Goal: Information Seeking & Learning: Check status

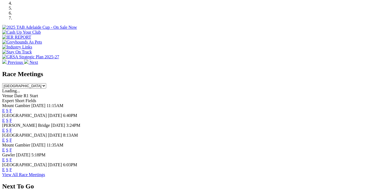
scroll to position [204, 0]
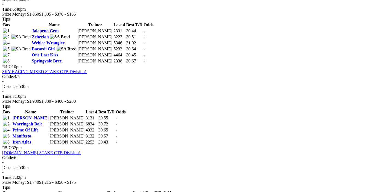
scroll to position [575, 0]
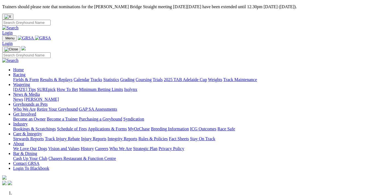
scroll to position [204, 0]
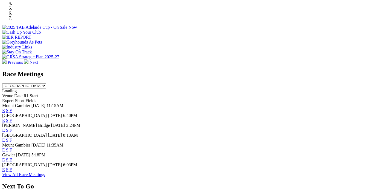
drag, startPoint x: 0, startPoint y: 0, endPoint x: 263, endPoint y: 60, distance: 269.9
click at [12, 118] on link "F" at bounding box center [11, 120] width 2 height 5
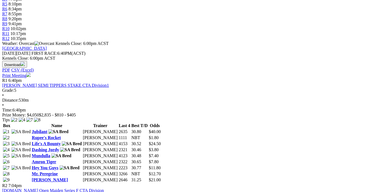
scroll to position [316, 0]
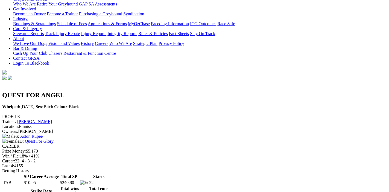
scroll to position [259, 0]
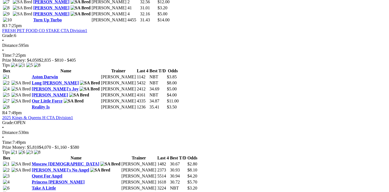
scroll to position [431, 0]
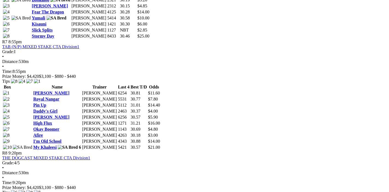
scroll to position [891, 0]
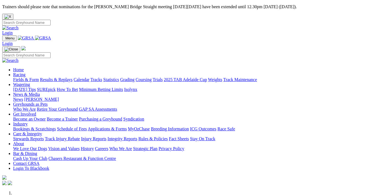
scroll to position [204, 0]
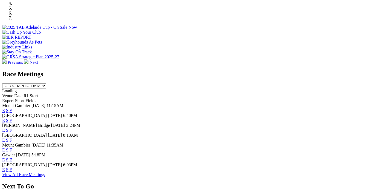
click at [12, 157] on link "F" at bounding box center [11, 159] width 2 height 5
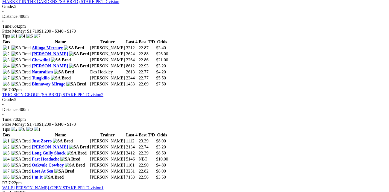
scroll to position [690, 0]
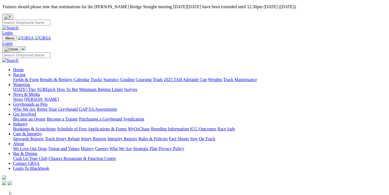
scroll to position [204, 0]
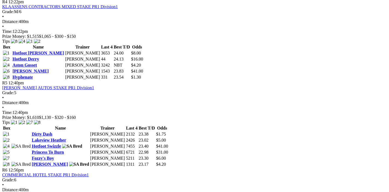
scroll to position [632, 0]
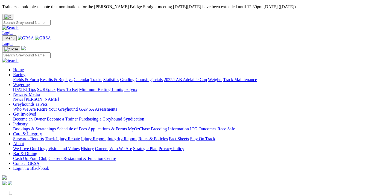
scroll to position [204, 0]
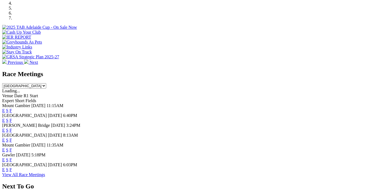
click at [12, 138] on link "F" at bounding box center [11, 140] width 2 height 5
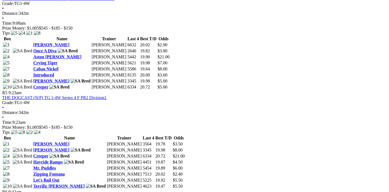
scroll to position [661, 0]
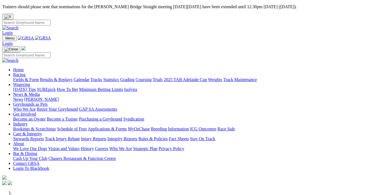
scroll to position [497, 0]
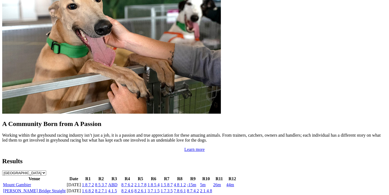
click at [31, 194] on link "[GEOGRAPHIC_DATA]" at bounding box center [25, 196] width 45 height 5
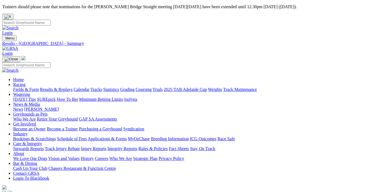
scroll to position [57, 0]
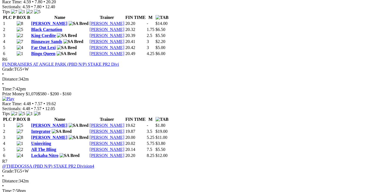
scroll to position [805, 0]
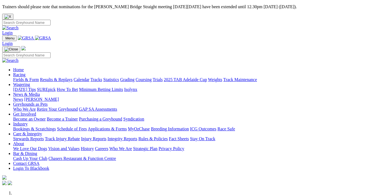
scroll to position [497, 0]
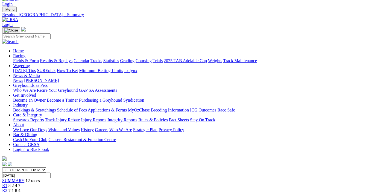
scroll to position [115, 0]
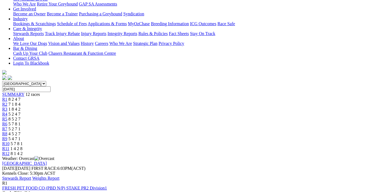
click at [31, 176] on link "Stewards Report" at bounding box center [16, 178] width 29 height 5
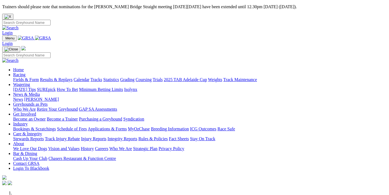
scroll to position [497, 0]
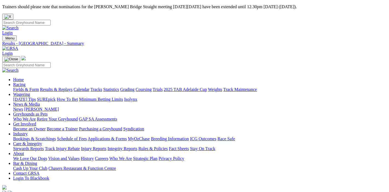
scroll to position [29, 0]
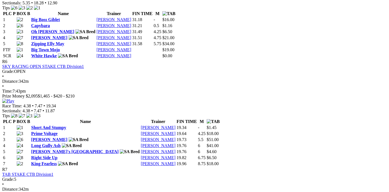
scroll to position [834, 0]
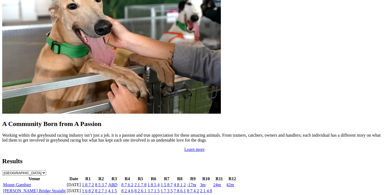
scroll to position [351, 0]
